Goal: Check status: Check status

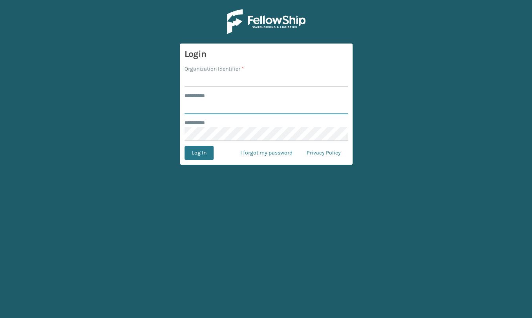
type input "**********"
click at [230, 84] on input "Organization Identifier *" at bounding box center [265, 80] width 163 height 14
type input "JumpSport"
click at [192, 151] on button "Log In" at bounding box center [198, 153] width 29 height 14
type input "**********"
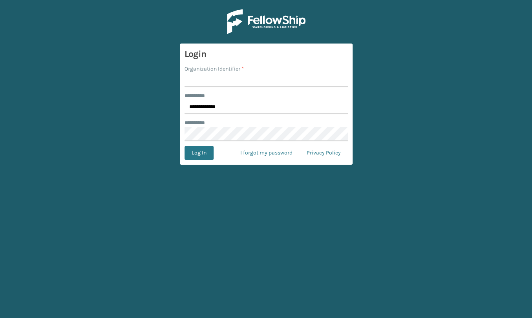
click at [208, 80] on input "Organization Identifier *" at bounding box center [265, 80] width 163 height 14
type input "JumpSport"
click at [204, 153] on button "Log In" at bounding box center [198, 153] width 29 height 14
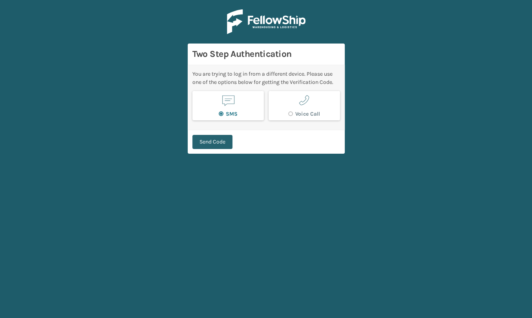
click at [214, 141] on button "Send Code" at bounding box center [212, 142] width 40 height 14
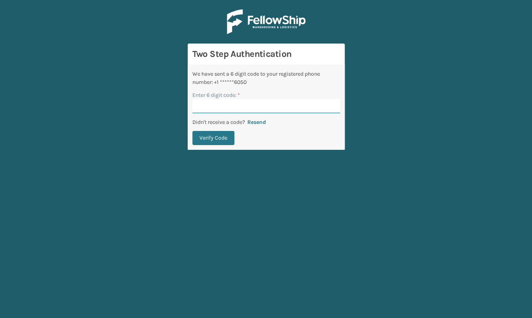
click at [231, 104] on input "Enter 6 digit code: *" at bounding box center [266, 106] width 148 height 14
type input "236745"
click at [221, 141] on button "Verify Code" at bounding box center [213, 138] width 42 height 14
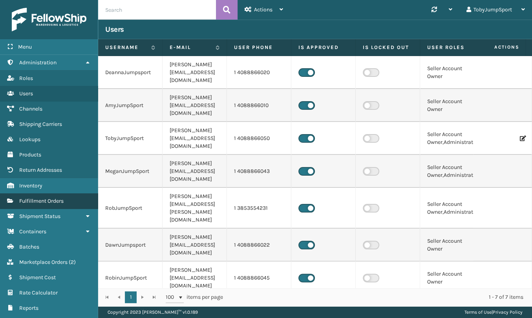
click at [55, 202] on span "Fulfillment Orders" at bounding box center [41, 201] width 44 height 7
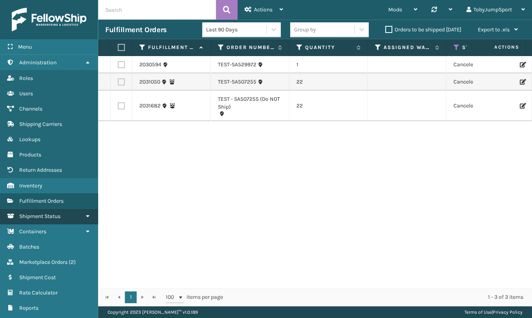
click at [57, 214] on span "Shipment Status" at bounding box center [39, 216] width 41 height 7
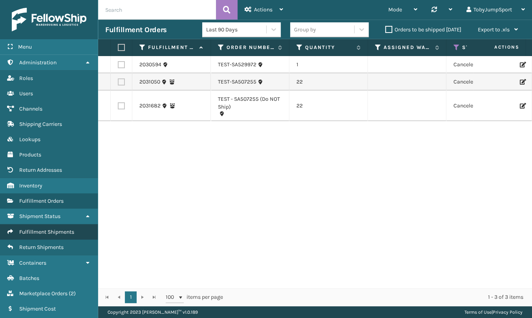
click at [56, 227] on link "Fulfillment Shipments" at bounding box center [49, 232] width 98 height 15
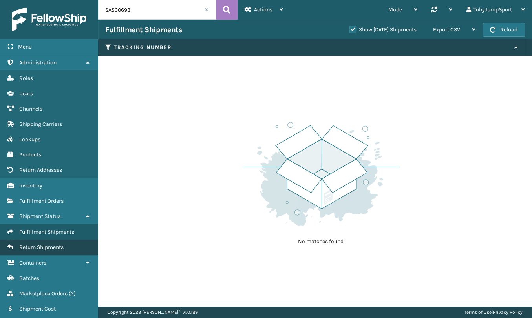
click at [51, 246] on span "Return Shipments" at bounding box center [41, 247] width 44 height 7
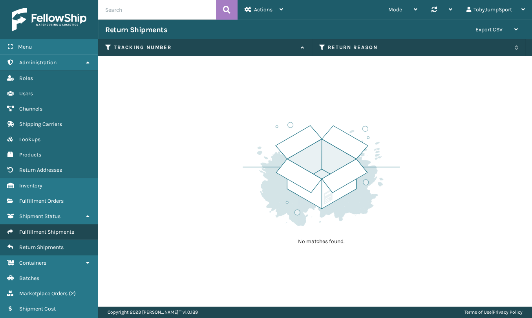
click at [50, 234] on span "Fulfillment Shipments" at bounding box center [46, 232] width 55 height 7
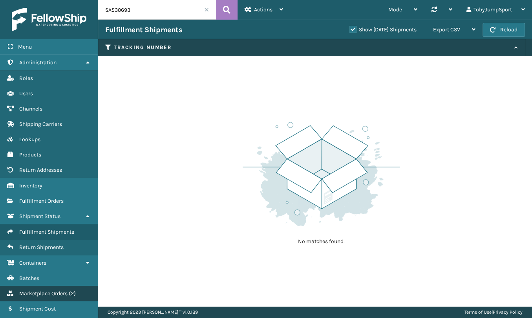
click at [43, 294] on span "Marketplace Orders" at bounding box center [43, 293] width 48 height 7
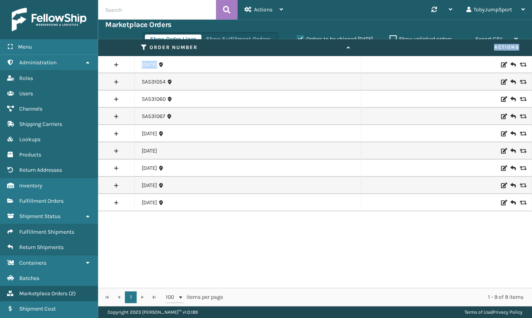
drag, startPoint x: 331, startPoint y: 46, endPoint x: 325, endPoint y: 61, distance: 15.8
click at [325, 61] on div "Order Number Actions [DATE] SA531054 SA531060 SA531067 [DATE] [DATE] [DATE] [DA…" at bounding box center [315, 172] width 434 height 267
click at [349, 49] on icon at bounding box center [347, 47] width 6 height 5
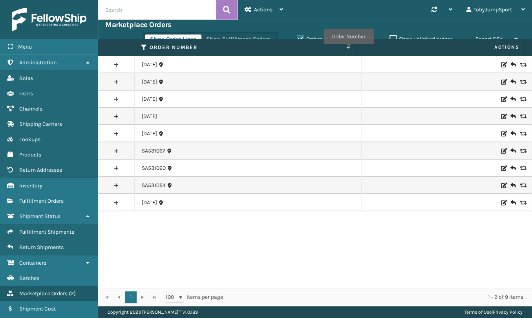
click at [349, 49] on icon at bounding box center [347, 47] width 6 height 5
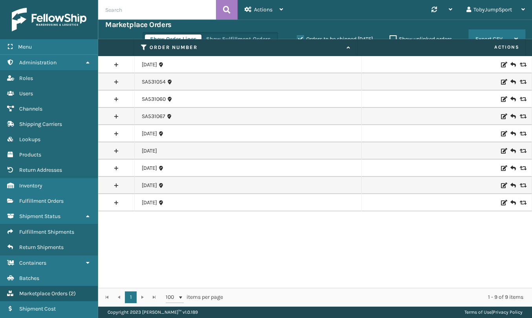
click at [518, 35] on div "Export CSV Export Current Page Export All Pages" at bounding box center [496, 39] width 57 height 20
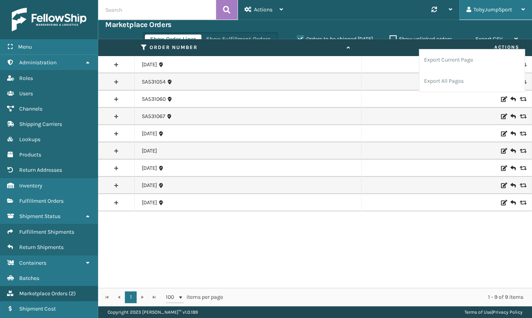
click at [523, 10] on icon at bounding box center [523, 9] width 4 height 5
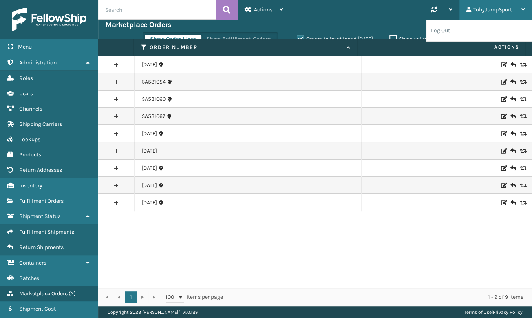
click at [521, 7] on icon at bounding box center [523, 9] width 4 height 5
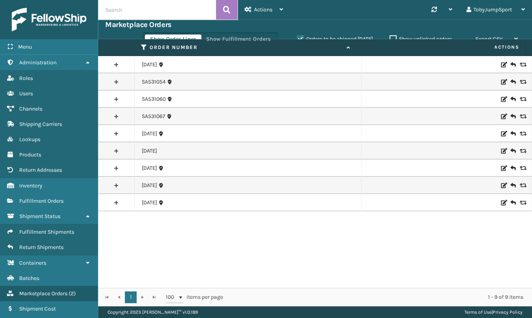
drag, startPoint x: 217, startPoint y: 42, endPoint x: 217, endPoint y: 52, distance: 9.8
click at [217, 52] on section "Marketplace Orders Show Order Lines Show Fulfillment Orders Orders to be shippe…" at bounding box center [315, 163] width 434 height 287
click at [118, 66] on link at bounding box center [116, 64] width 36 height 13
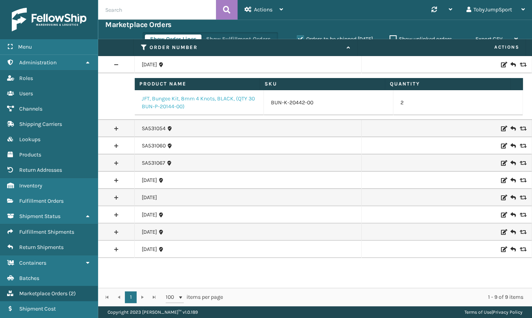
click at [160, 101] on link "JFT, Bungee Kit, 8mm 4 Knots, BLACK, (QTY 30 BUN-P-20144-00)" at bounding box center [199, 103] width 115 height 16
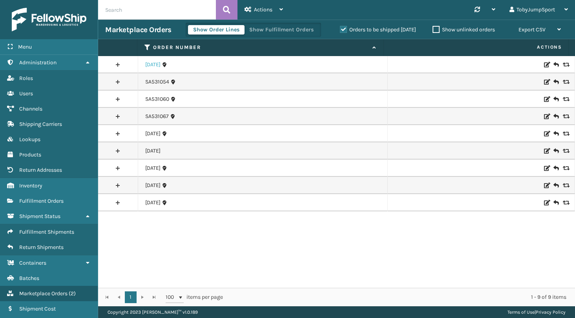
click at [157, 64] on link "[DATE]" at bounding box center [152, 65] width 15 height 8
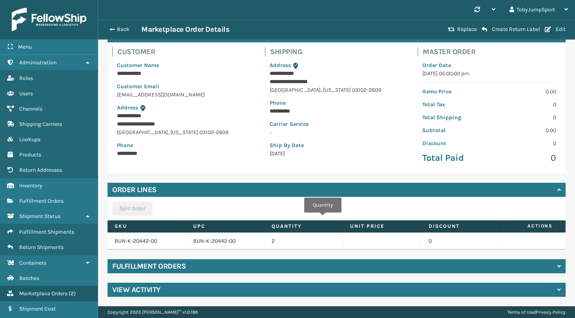
scroll to position [54, 0]
click at [170, 266] on h4 "Fulfillment Orders" at bounding box center [148, 266] width 73 height 9
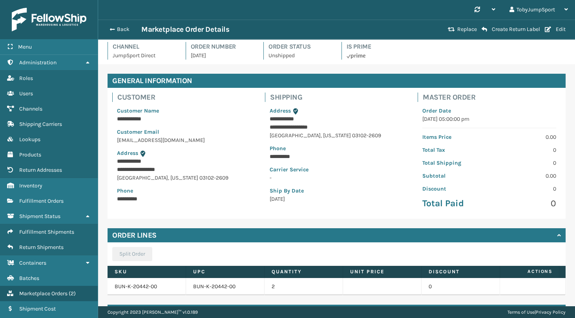
scroll to position [0, 0]
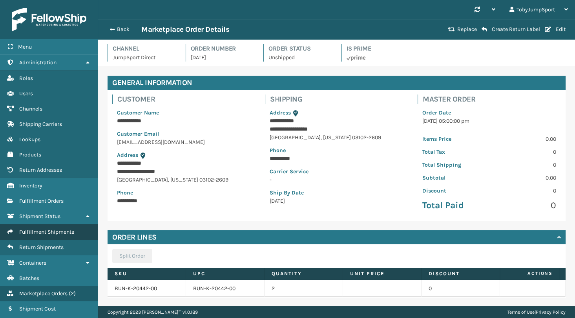
click at [60, 231] on span "Fulfillment Shipments" at bounding box center [46, 232] width 55 height 7
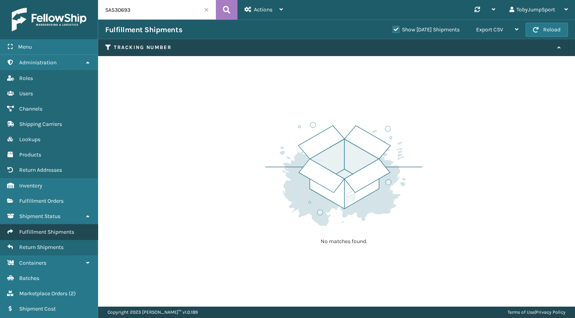
click at [52, 232] on span "Fulfillment Shipments" at bounding box center [46, 232] width 55 height 7
click at [393, 30] on label "Show [DATE] Shipments" at bounding box center [426, 29] width 67 height 7
click at [393, 30] on input "Show [DATE] Shipments" at bounding box center [393, 27] width 0 height 5
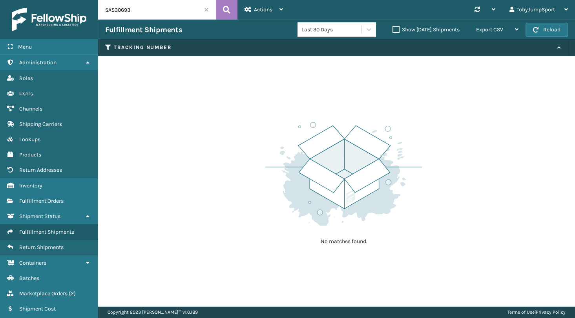
click at [393, 28] on label "Show [DATE] Shipments" at bounding box center [426, 29] width 67 height 7
click at [393, 28] on input "Show [DATE] Shipments" at bounding box center [393, 27] width 0 height 5
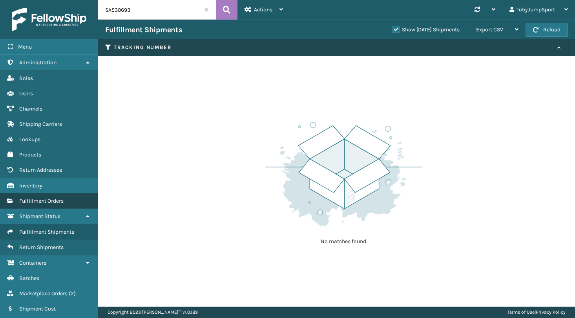
click at [53, 199] on span "Fulfillment Orders" at bounding box center [41, 201] width 44 height 7
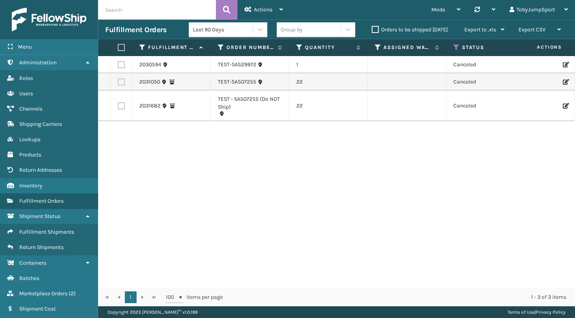
click at [376, 29] on label "Orders to be shipped [DATE]" at bounding box center [410, 29] width 76 height 7
click at [372, 29] on input "Orders to be shipped [DATE]" at bounding box center [372, 27] width 0 height 5
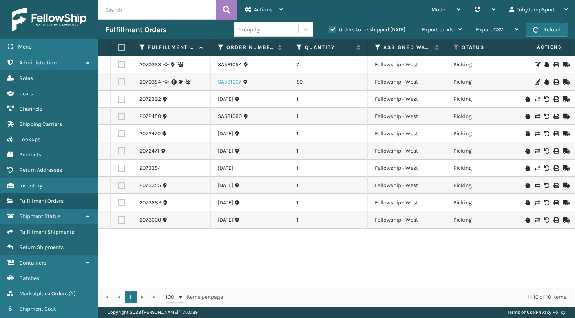
click at [231, 83] on link "SA531067" at bounding box center [230, 82] width 24 height 8
click at [465, 264] on div "2070353 SA531054 7 Fellowship - West Picking 884266949558 LTL [US_STATE] 207035…" at bounding box center [336, 172] width 477 height 232
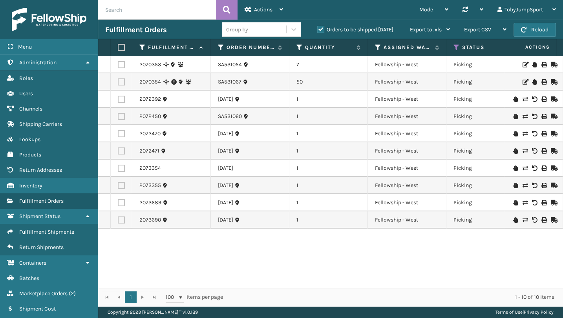
click at [421, 264] on div "2070353 SA531054 7 Fellowship - West Picking 884266949558 LTL [US_STATE] 207035…" at bounding box center [330, 172] width 465 height 232
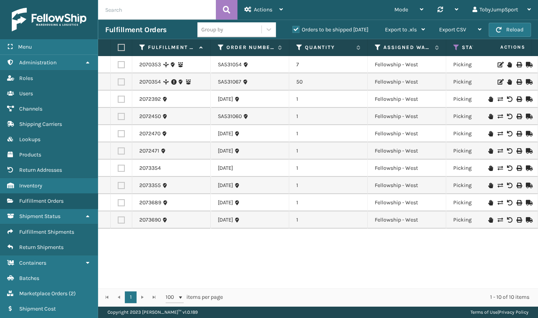
click at [401, 241] on div "2070353 SA531054 7 Fellowship - West Picking 884266949558 LTL [US_STATE] 207035…" at bounding box center [318, 172] width 440 height 232
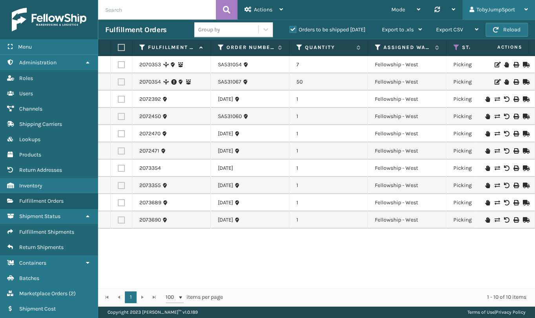
drag, startPoint x: 534, startPoint y: 10, endPoint x: 530, endPoint y: 11, distance: 4.3
